Goal: Task Accomplishment & Management: Manage account settings

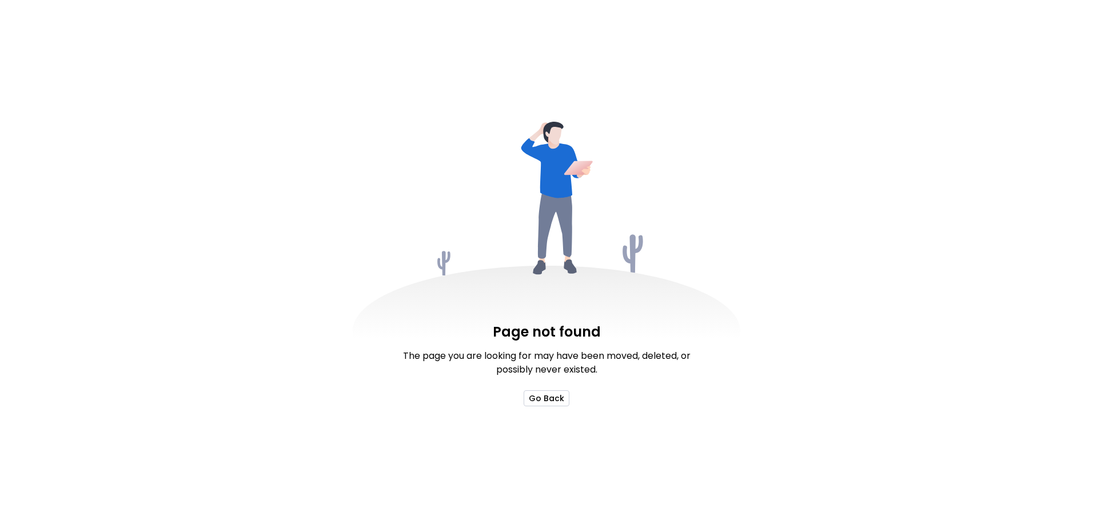
click at [543, 393] on button "Go Back" at bounding box center [547, 399] width 46 height 16
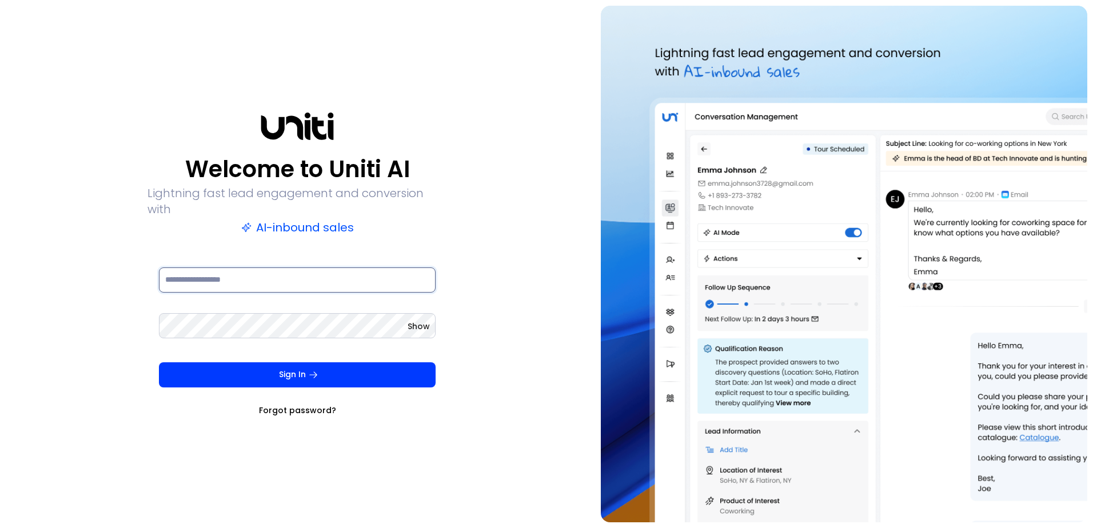
type input "**********"
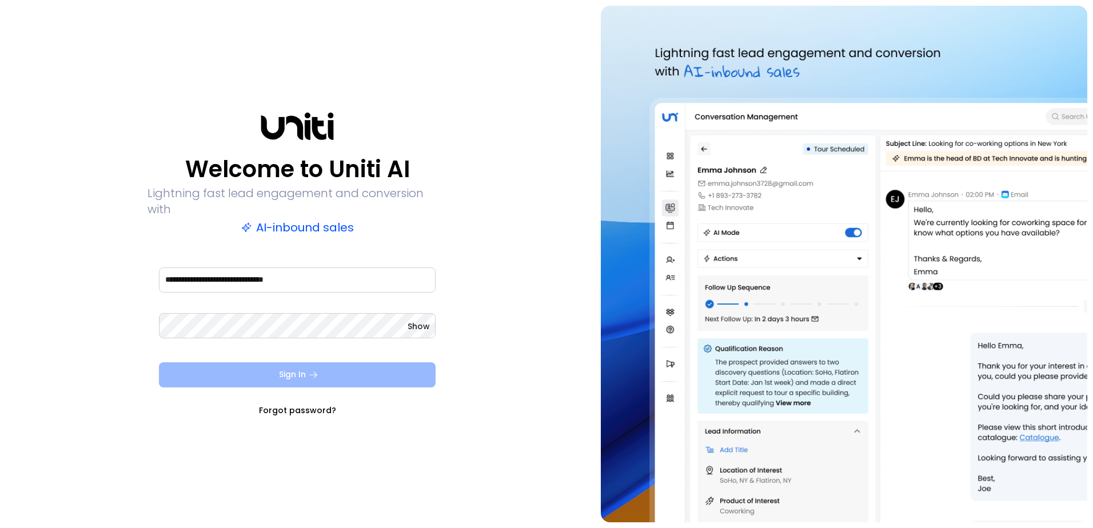
click at [269, 369] on button "Sign In" at bounding box center [297, 375] width 277 height 25
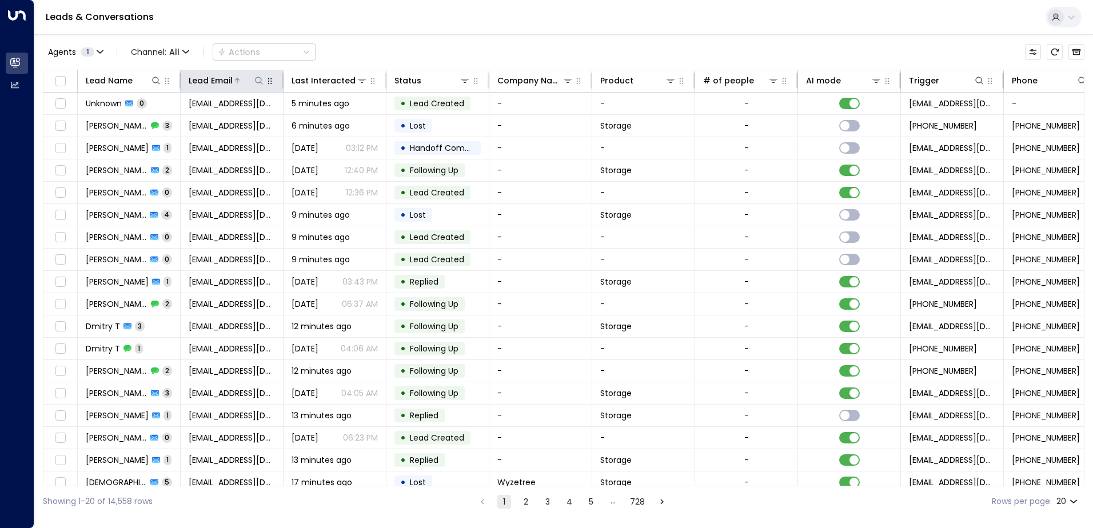
click at [258, 82] on icon at bounding box center [258, 80] width 9 height 9
click at [236, 124] on input "text" at bounding box center [259, 122] width 158 height 21
click at [259, 83] on icon at bounding box center [258, 80] width 7 height 7
click at [250, 128] on input "text" at bounding box center [259, 122] width 158 height 21
click at [250, 125] on input "text" at bounding box center [259, 122] width 158 height 21
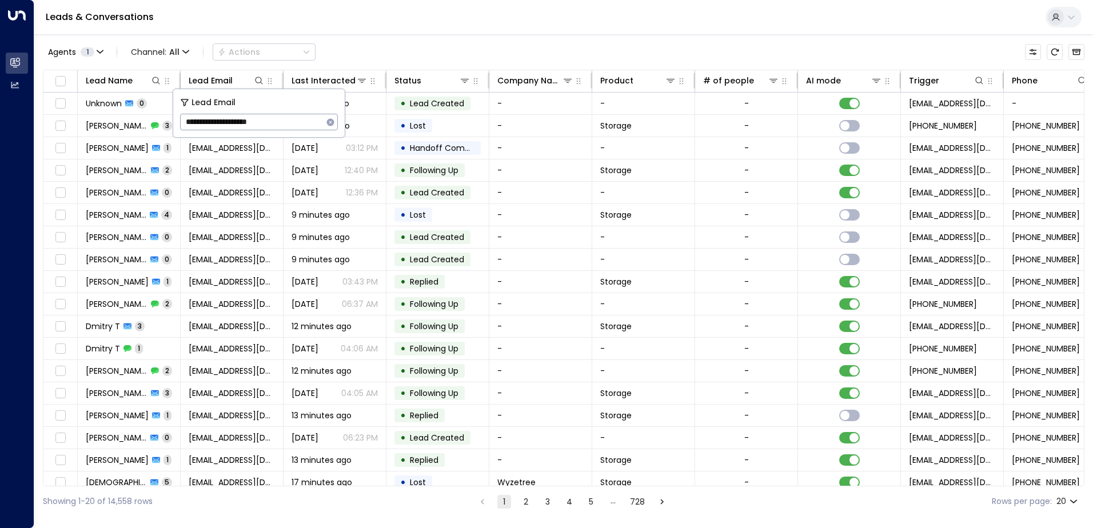
type input "**********"
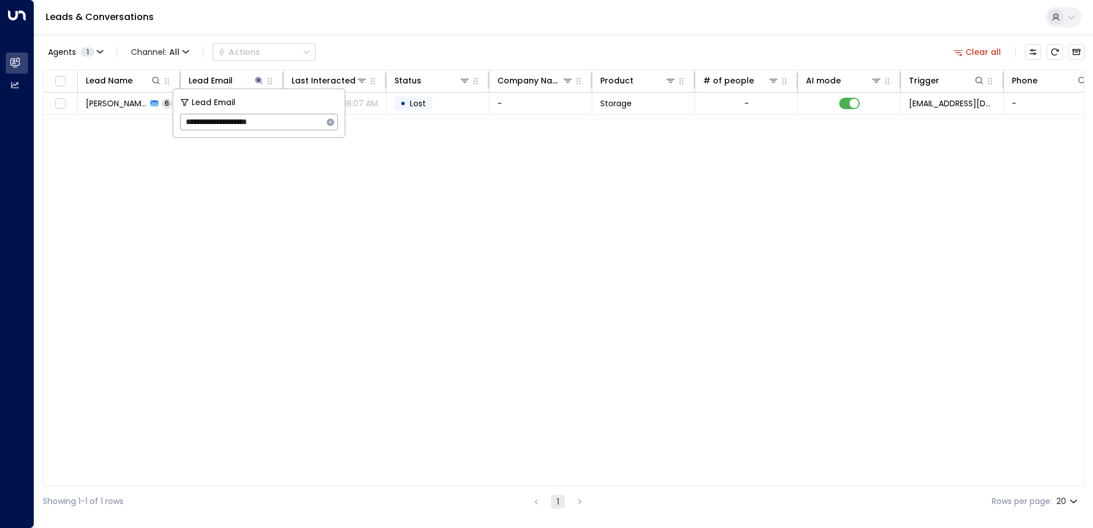
click at [122, 173] on div "Lead Name Lead Email Last Interacted Status Company Name Product # of people AI…" at bounding box center [564, 278] width 1042 height 417
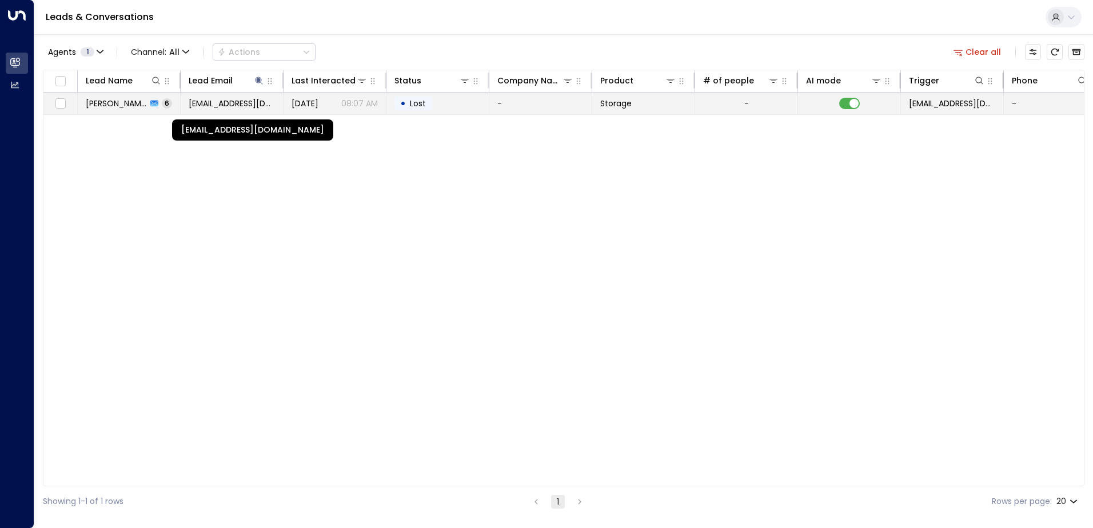
click at [196, 104] on span "beckykate@hotmail.com" at bounding box center [232, 103] width 86 height 11
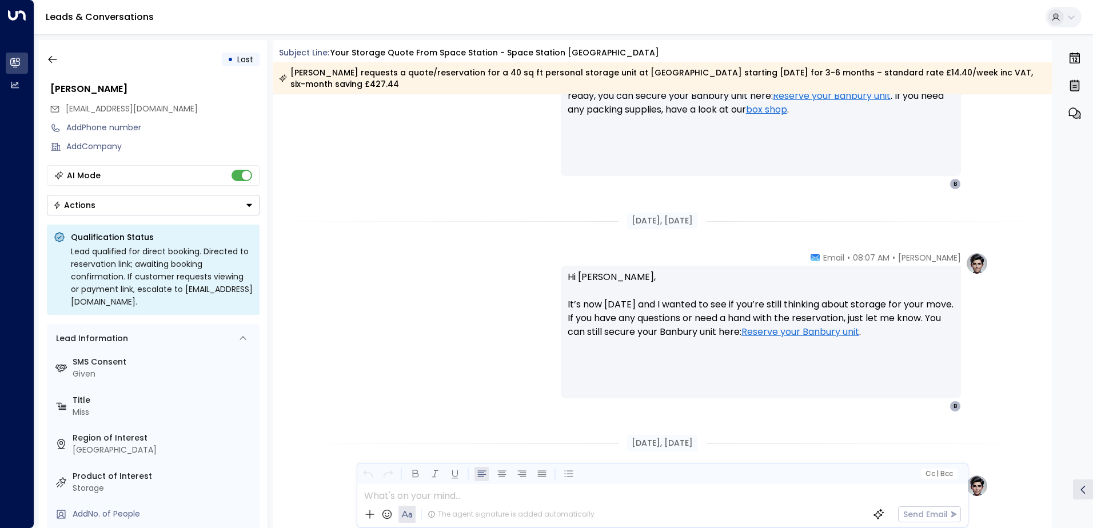
scroll to position [1822, 0]
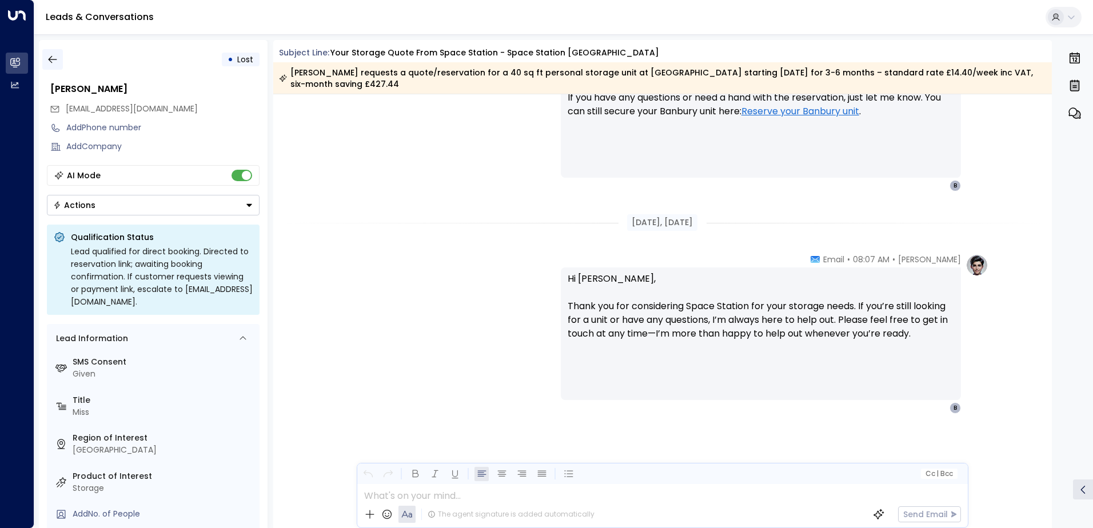
click at [60, 57] on button "button" at bounding box center [52, 59] width 21 height 21
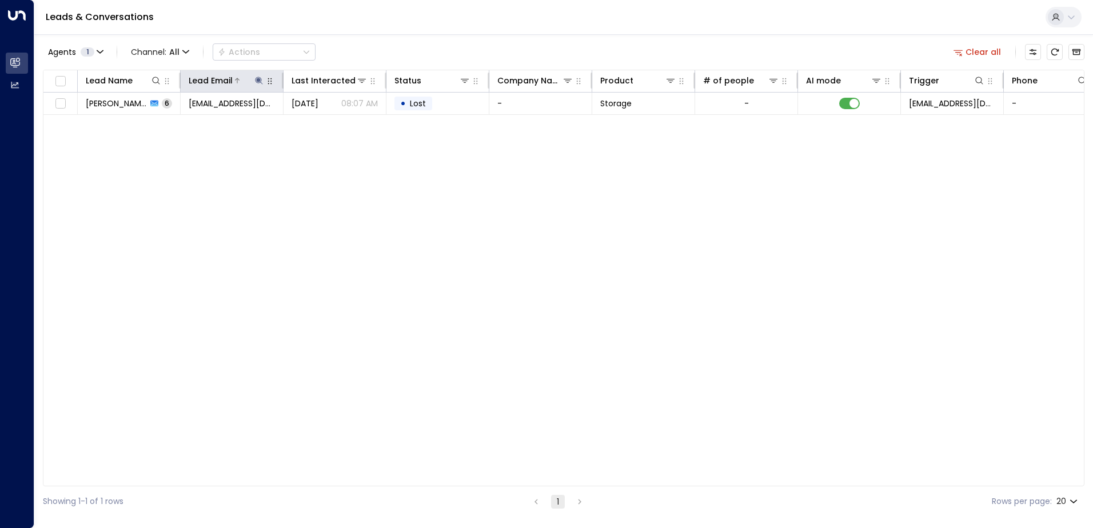
click at [261, 79] on icon at bounding box center [258, 80] width 9 height 9
drag, startPoint x: 292, startPoint y: 122, endPoint x: -2, endPoint y: 63, distance: 299.9
click at [0, 63] on html "**********" at bounding box center [546, 258] width 1093 height 517
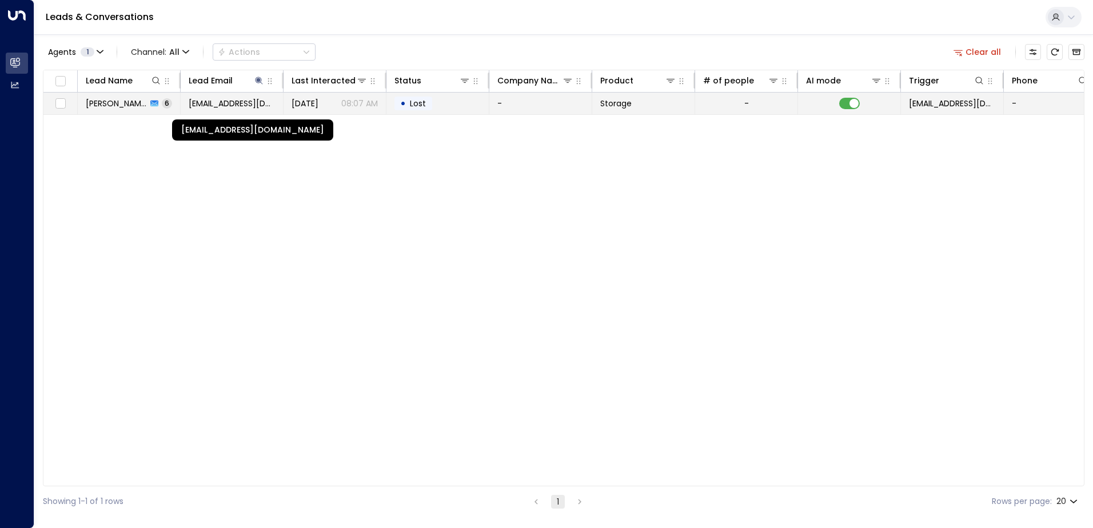
click at [234, 106] on span "beckykate@hotmail.com" at bounding box center [232, 103] width 86 height 11
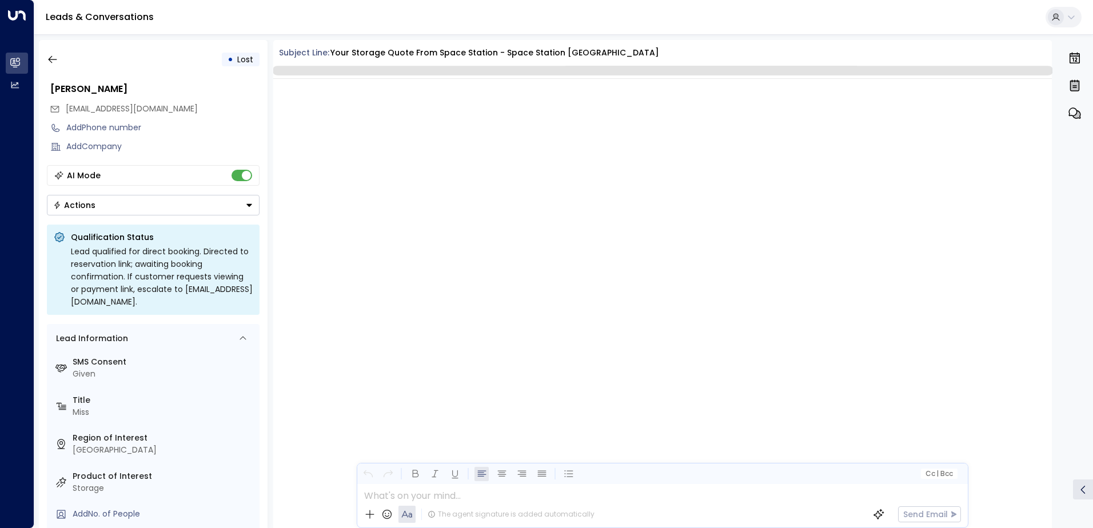
scroll to position [2512, 0]
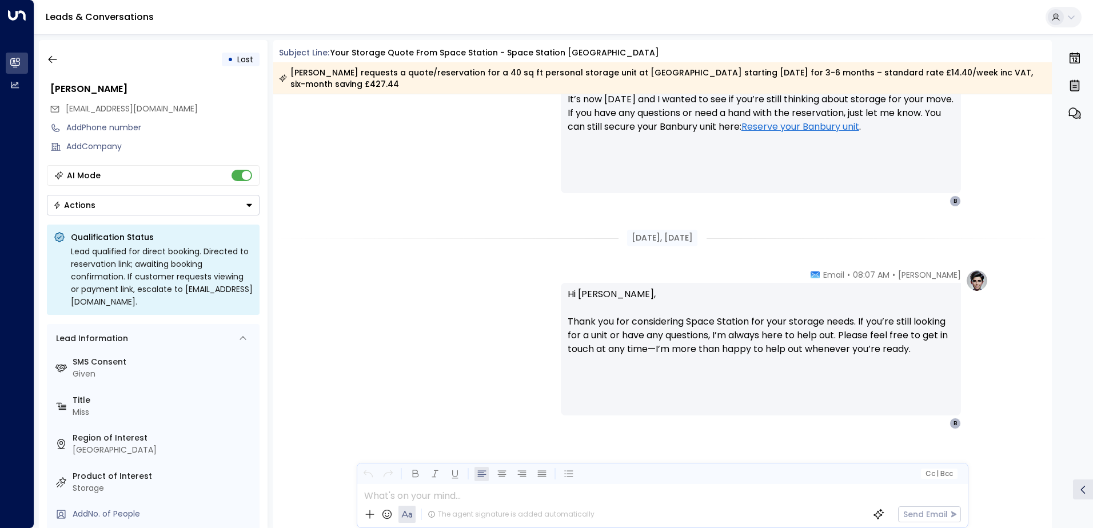
click at [185, 79] on div "Karen Watson" at bounding box center [153, 89] width 213 height 21
click at [50, 54] on icon "button" at bounding box center [52, 59] width 11 height 11
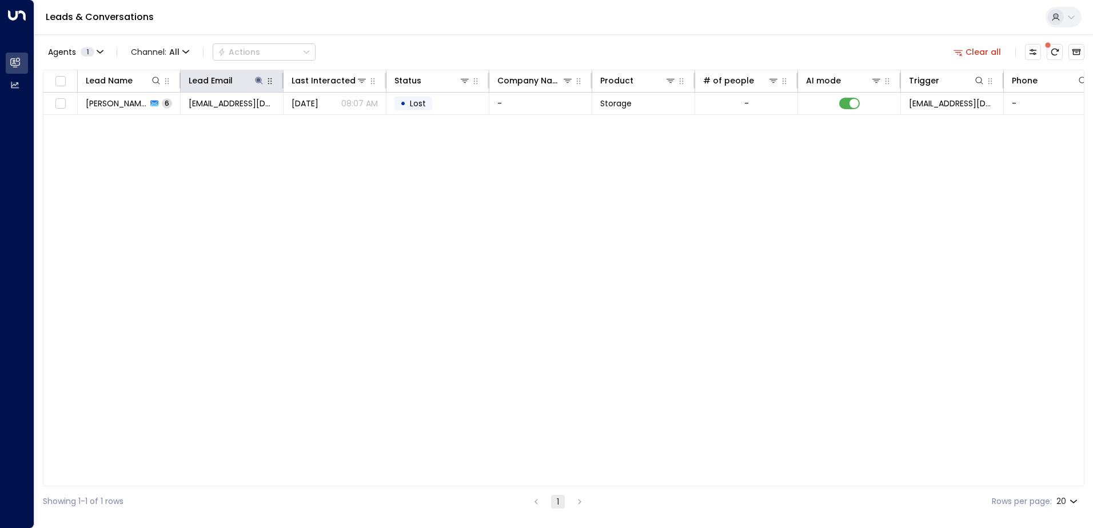
drag, startPoint x: 258, startPoint y: 83, endPoint x: 268, endPoint y: 85, distance: 10.4
click at [258, 83] on icon at bounding box center [258, 80] width 9 height 9
click at [331, 121] on icon "button" at bounding box center [330, 121] width 7 height 7
click at [255, 122] on input "text" at bounding box center [259, 122] width 158 height 21
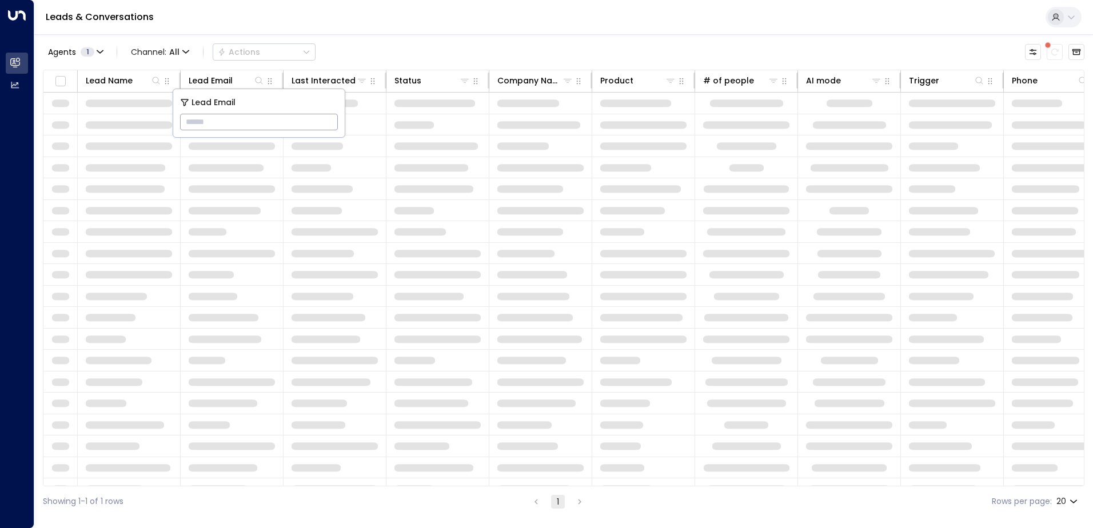
paste input "**********"
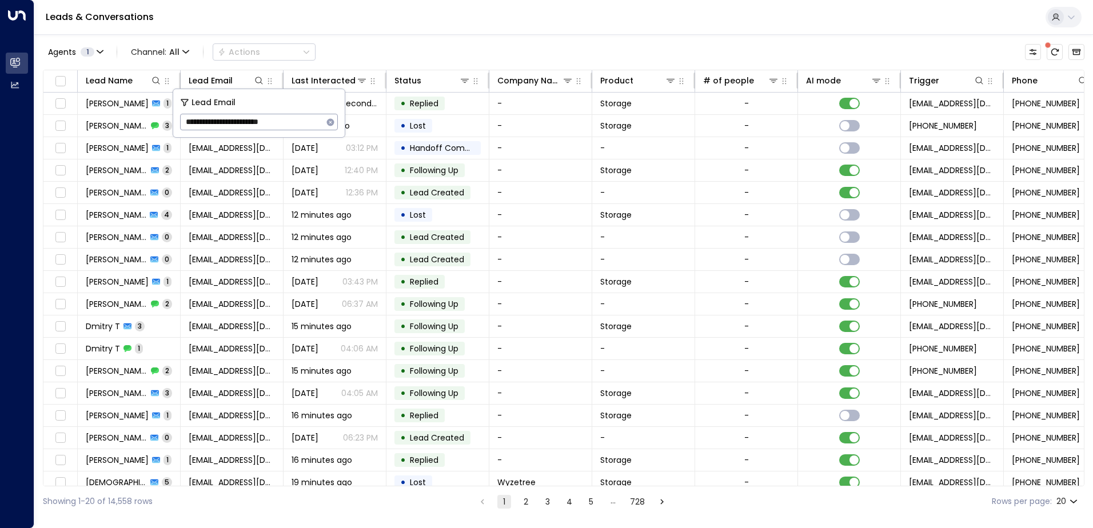
type input "**********"
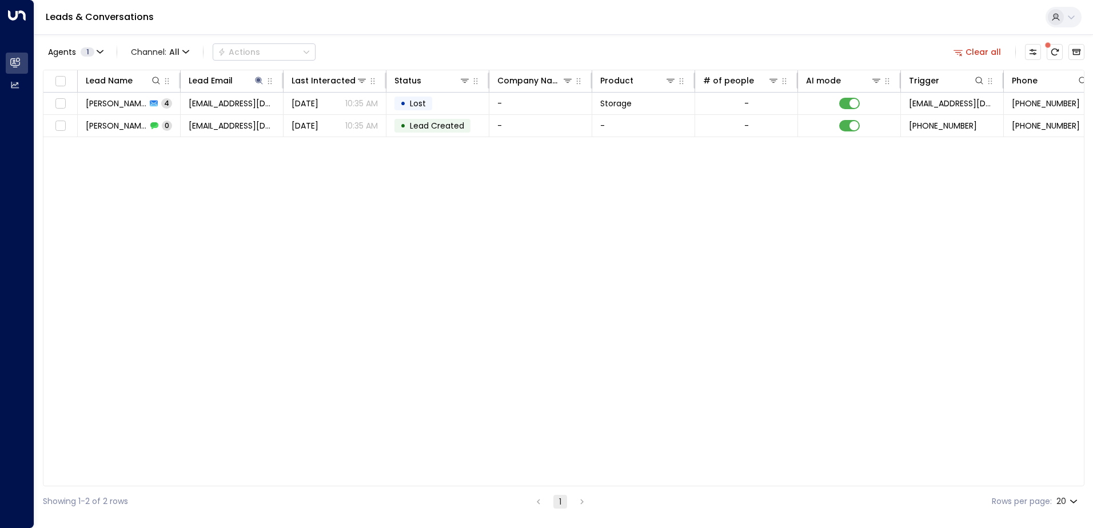
click at [519, 192] on div "Lead Name Lead Email Last Interacted Status Company Name Product # of people AI…" at bounding box center [564, 278] width 1042 height 417
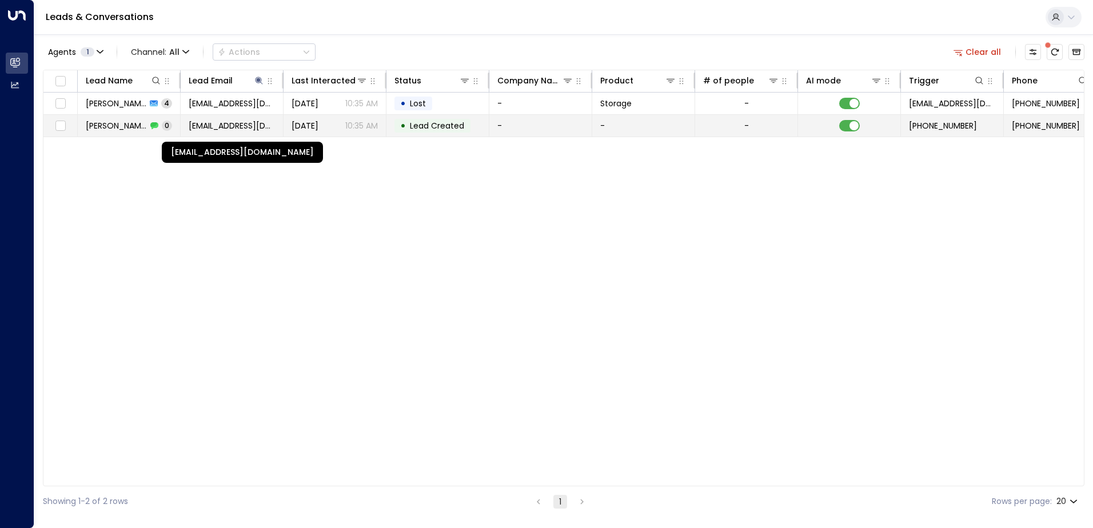
click at [222, 128] on span "[EMAIL_ADDRESS][DOMAIN_NAME]" at bounding box center [232, 125] width 86 height 11
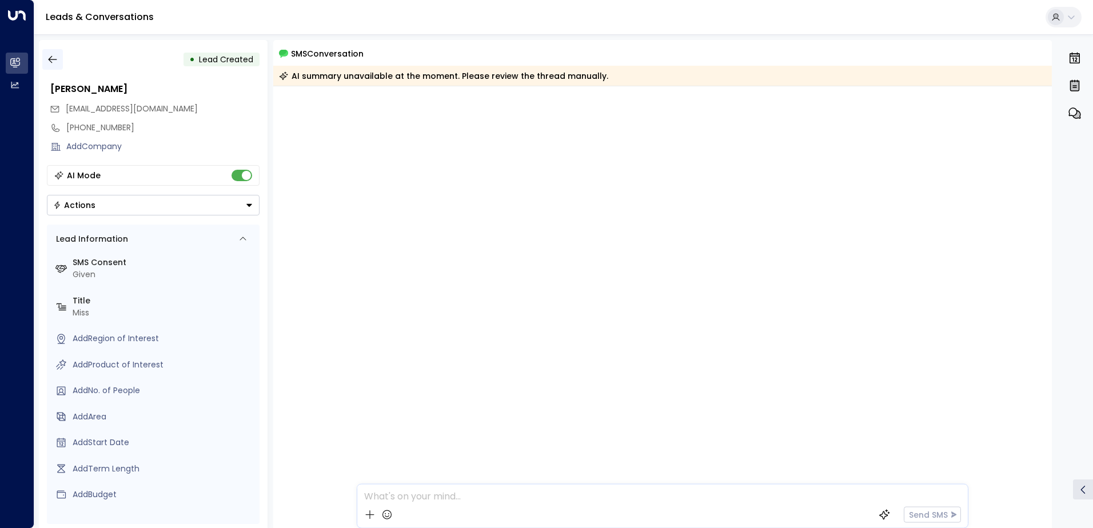
click at [53, 59] on icon "button" at bounding box center [52, 59] width 11 height 11
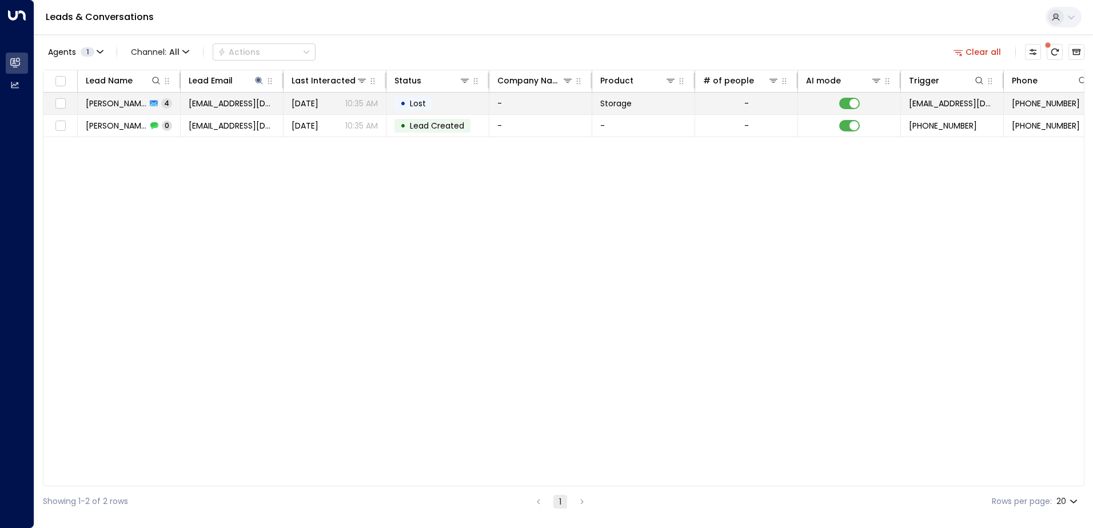
click at [406, 99] on span "Lost" at bounding box center [418, 103] width 24 height 11
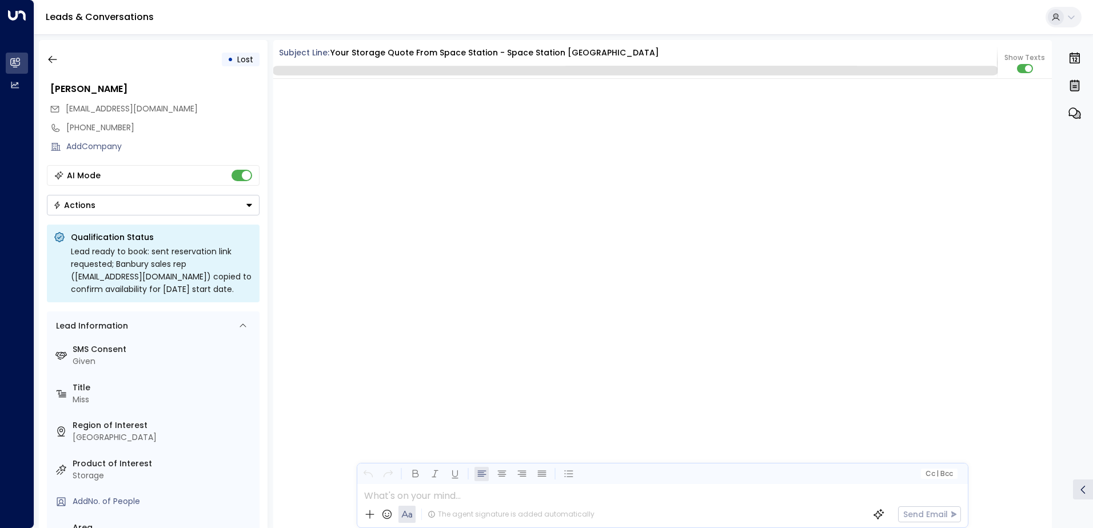
scroll to position [1405, 0]
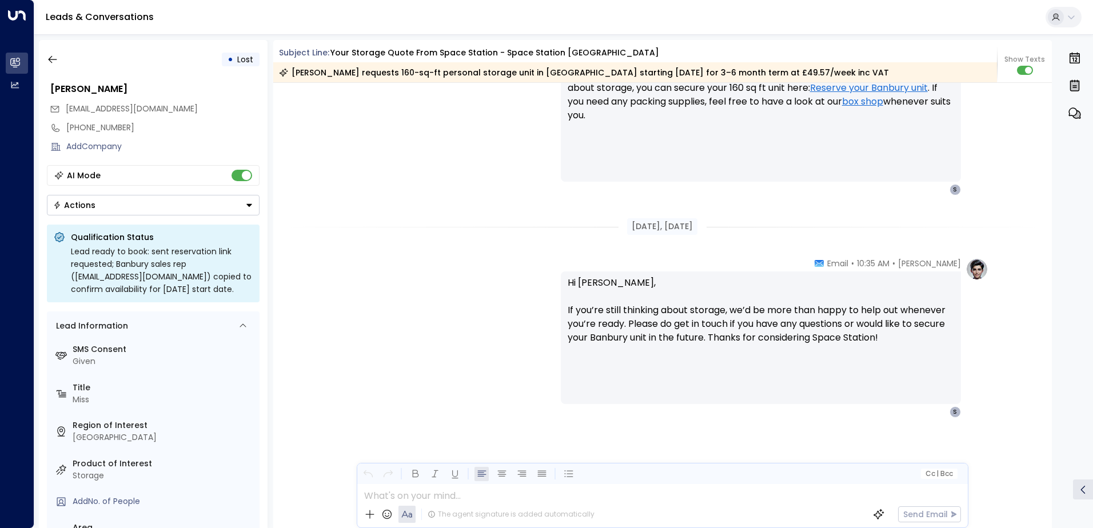
click at [474, 292] on div "Olivia Parker • 10:35 AM • Email Hi Jas, If you’re still thinking about storage…" at bounding box center [663, 338] width 652 height 160
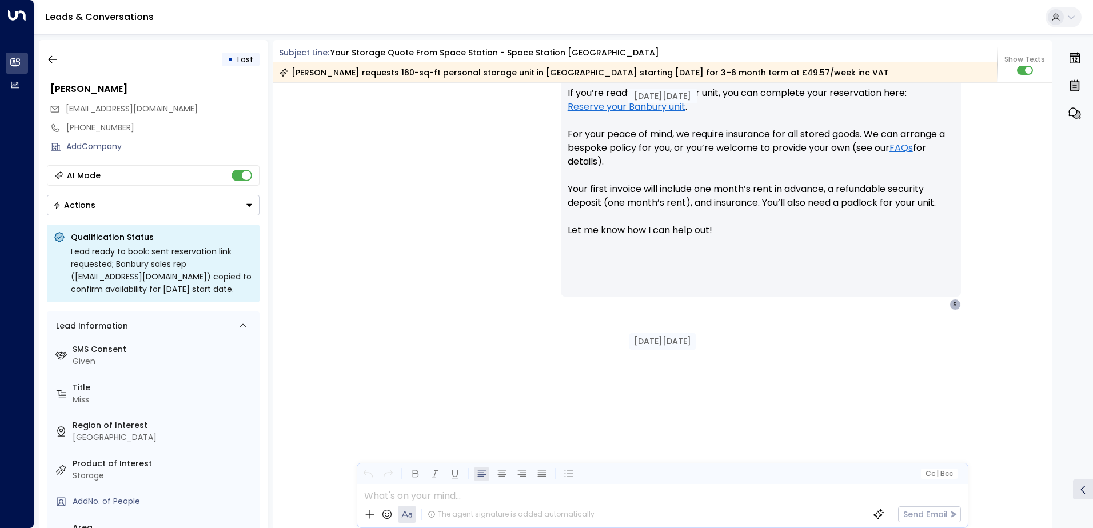
scroll to position [858, 0]
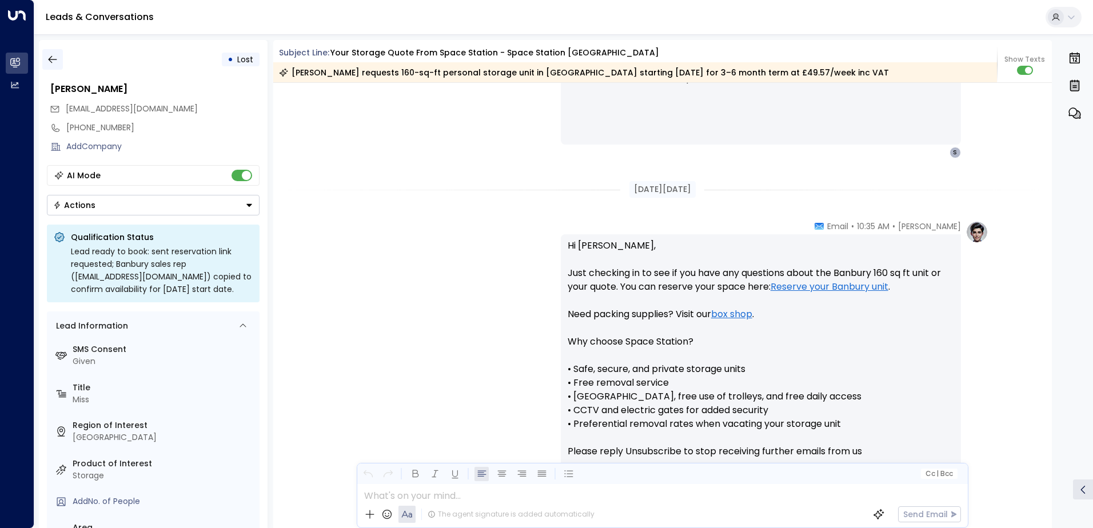
click at [43, 62] on button "button" at bounding box center [52, 59] width 21 height 21
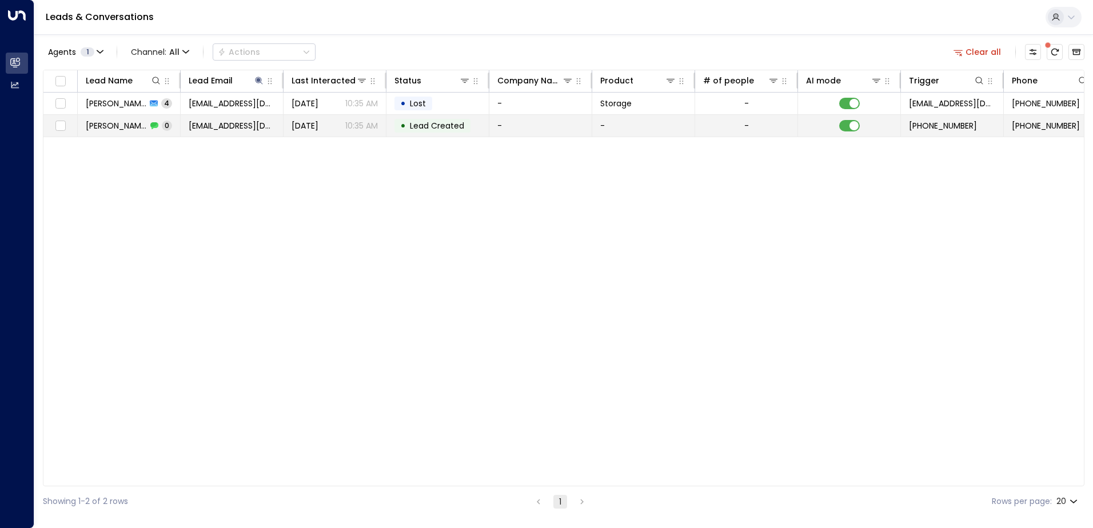
click at [308, 130] on span "[DATE]" at bounding box center [305, 125] width 27 height 11
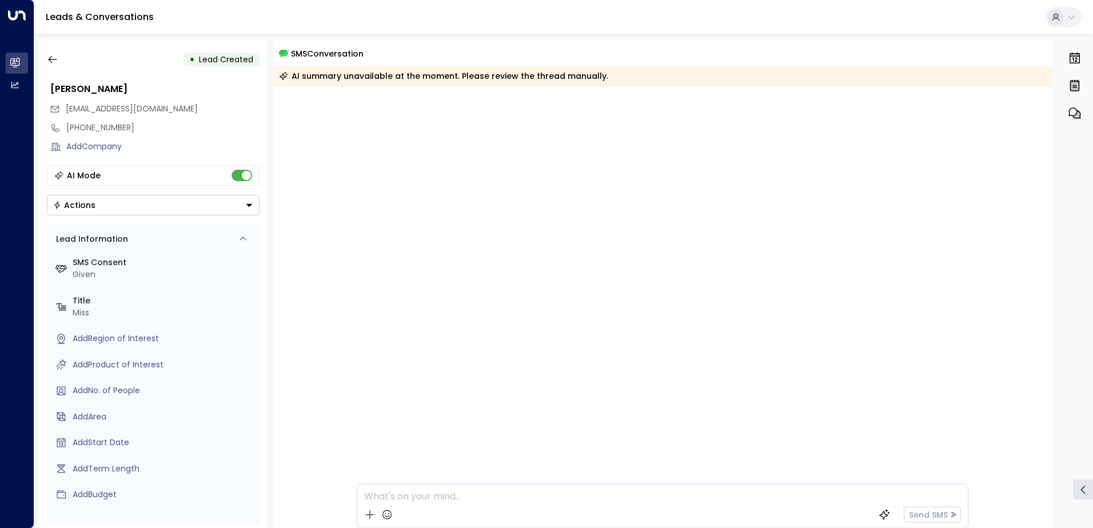
click at [583, 77] on div "AI summary unavailable at the moment. Please review the thread manually." at bounding box center [443, 75] width 329 height 11
click at [58, 55] on button "button" at bounding box center [52, 59] width 21 height 21
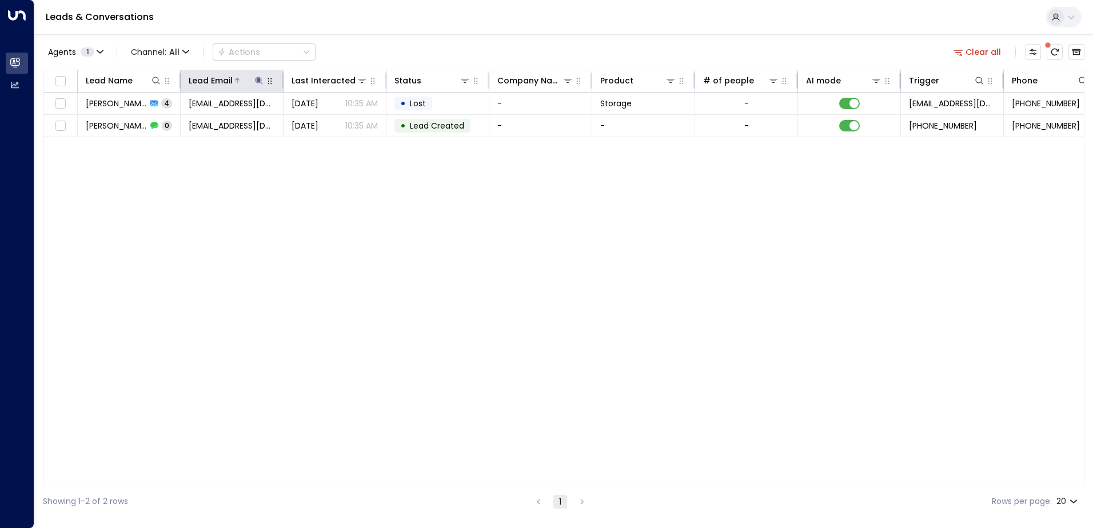
click at [261, 77] on icon at bounding box center [258, 80] width 9 height 9
click at [333, 122] on icon "button" at bounding box center [330, 121] width 7 height 7
click at [255, 79] on icon at bounding box center [258, 80] width 9 height 9
click at [325, 122] on button "button" at bounding box center [330, 122] width 15 height 15
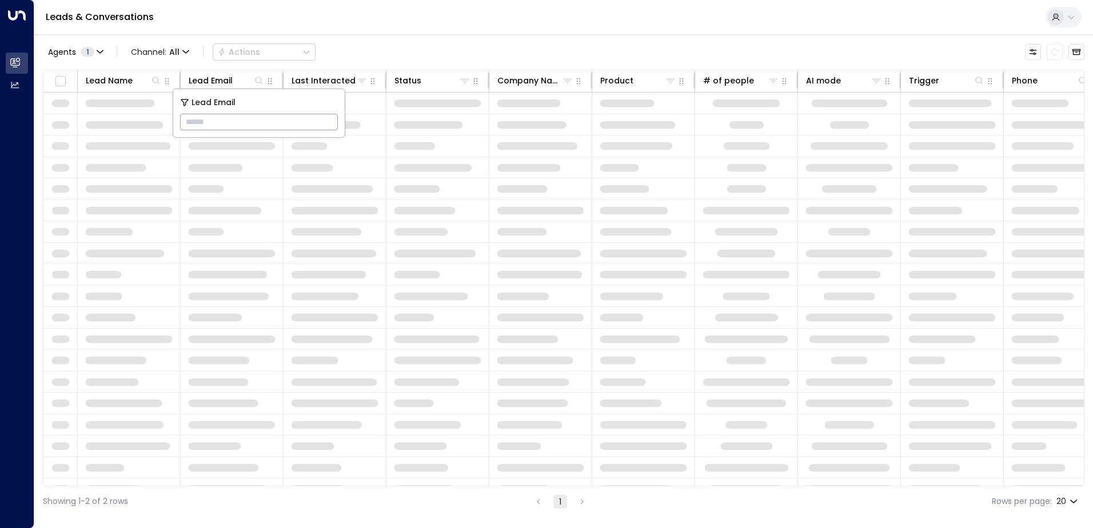
click at [220, 121] on input "text" at bounding box center [259, 122] width 158 height 21
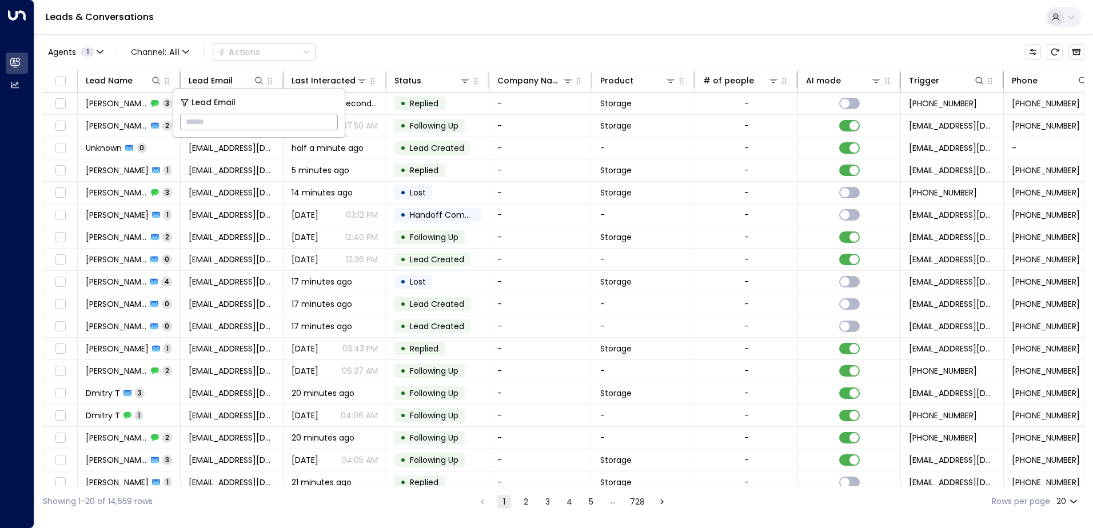
paste input "**********"
type input "**********"
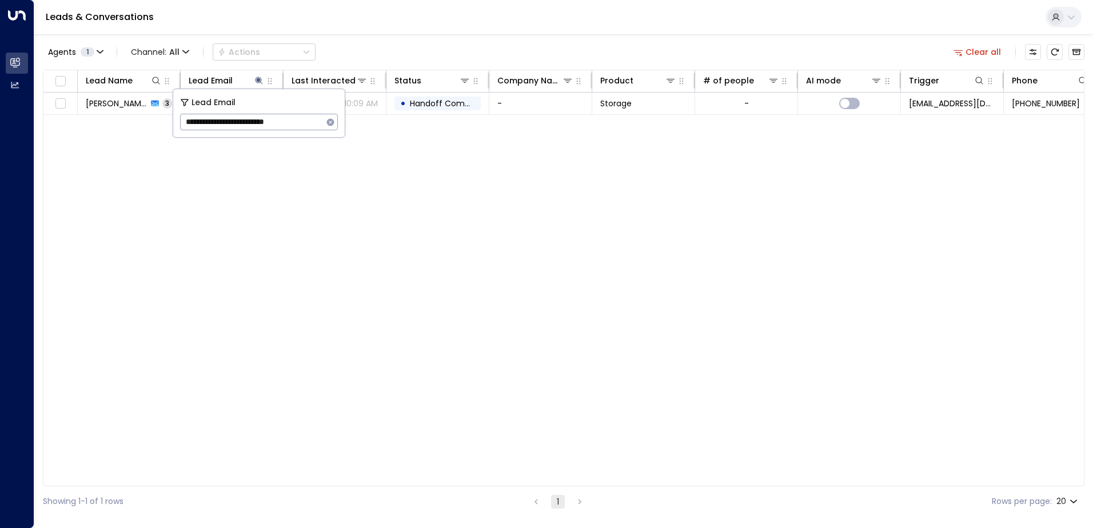
click at [361, 140] on div "Lead Name Lead Email Last Interacted Status Company Name Product # of people AI…" at bounding box center [564, 278] width 1042 height 417
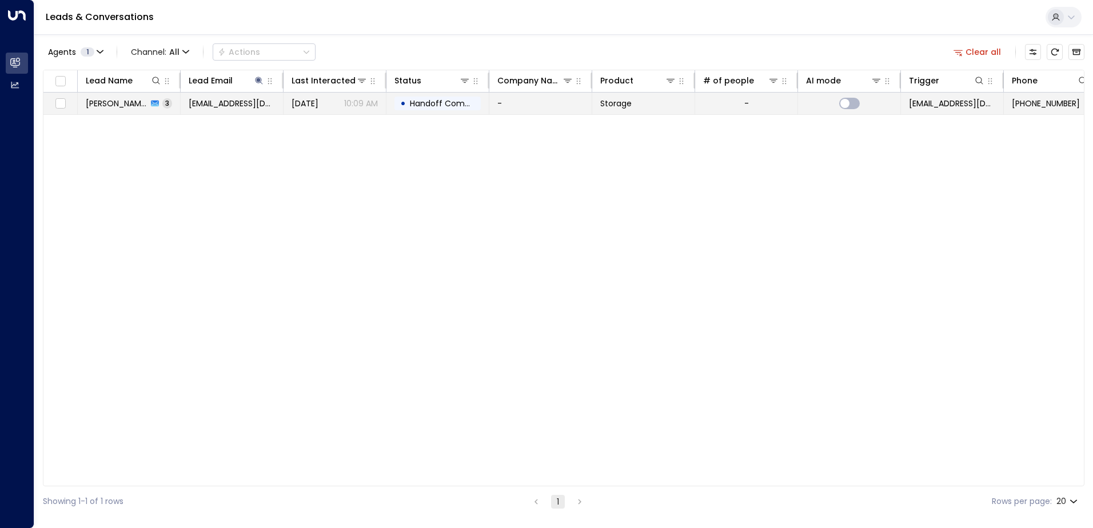
click at [430, 103] on span "Handoff Completed" at bounding box center [450, 103] width 81 height 11
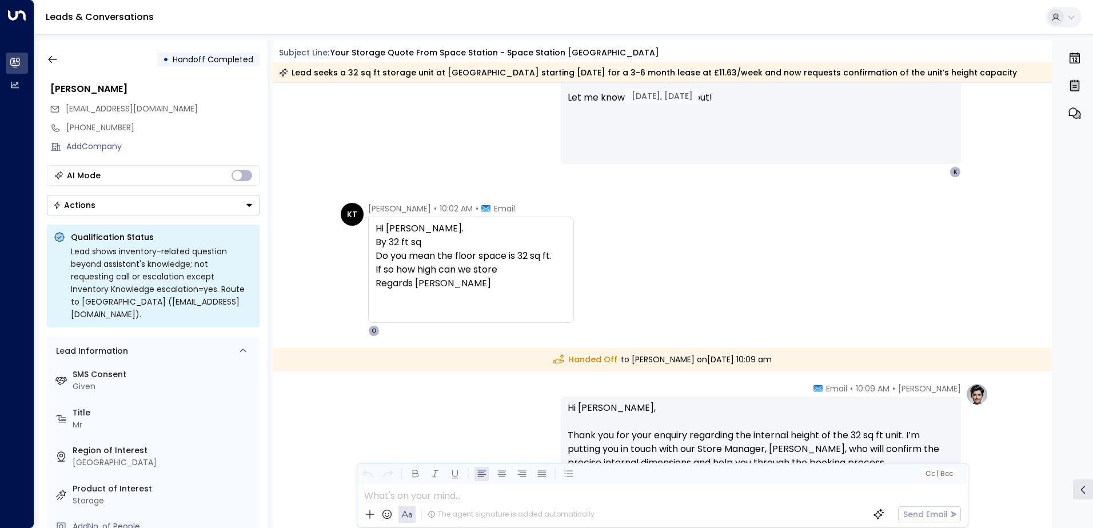
scroll to position [1036, 0]
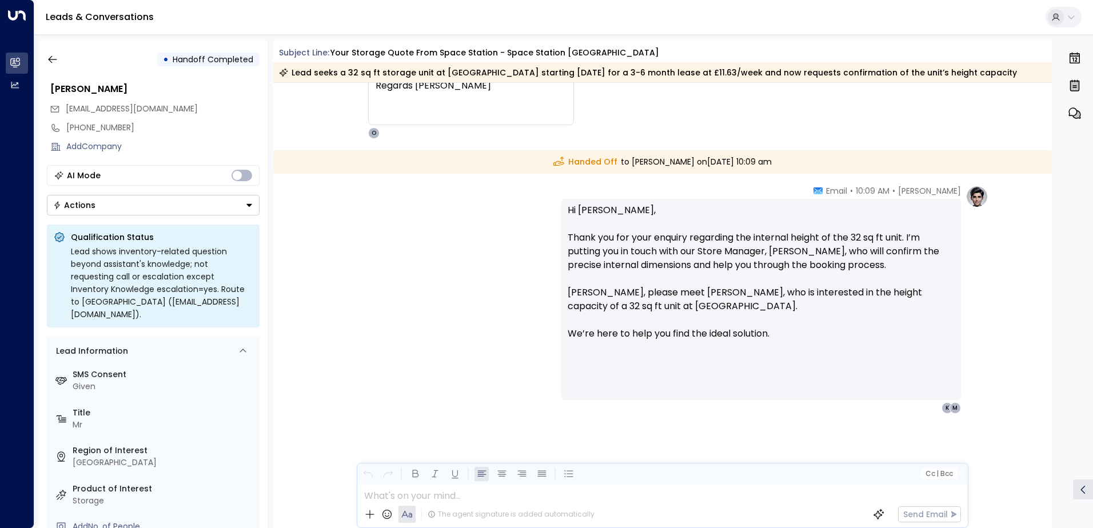
click at [715, 372] on div "Hi [PERSON_NAME], Thank you for your enquiry regarding the internal height of t…" at bounding box center [761, 300] width 387 height 192
